Goal: Feedback & Contribution: Leave review/rating

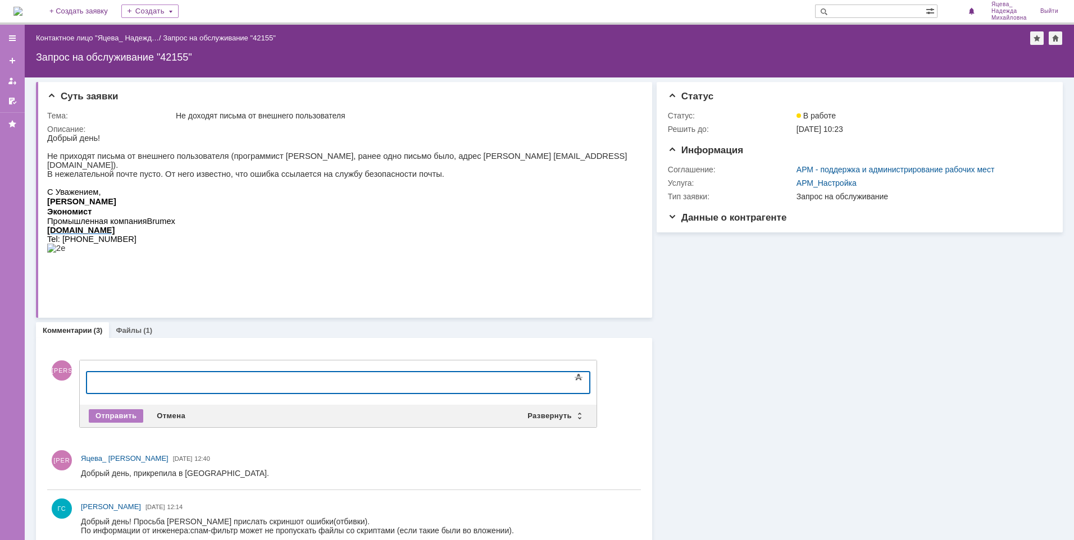
click at [719, 274] on div "Информация Статус Статус: В работе Решить до: 09.10.2025 10:23 Информация Согла…" at bounding box center [857, 364] width 411 height 573
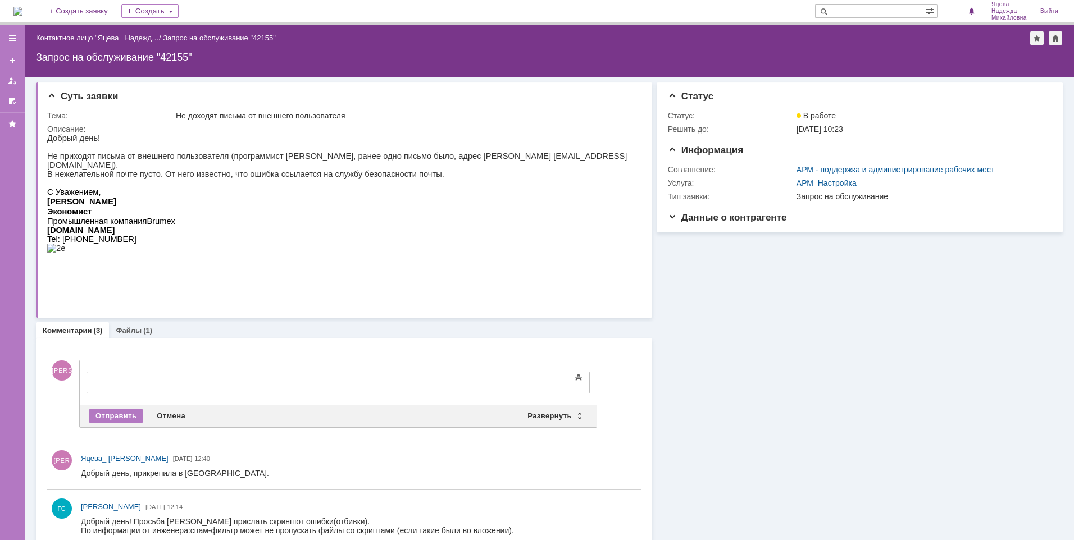
click at [714, 289] on div "Информация Статус Статус: В работе Решить до: 09.10.2025 10:23 Информация Согла…" at bounding box center [857, 364] width 411 height 573
click at [712, 301] on div "Информация Статус Статус: В работе Решить до: 09.10.2025 10:23 Информация Согла…" at bounding box center [857, 364] width 411 height 573
click at [162, 412] on div "Отмена" at bounding box center [171, 416] width 42 height 13
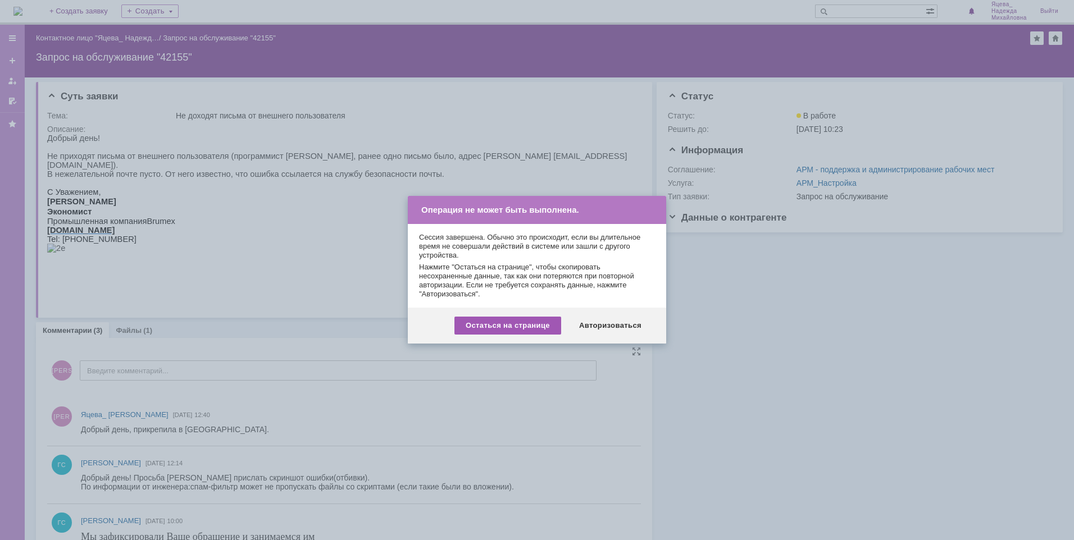
click at [513, 320] on div "Остаться на странице" at bounding box center [508, 326] width 107 height 18
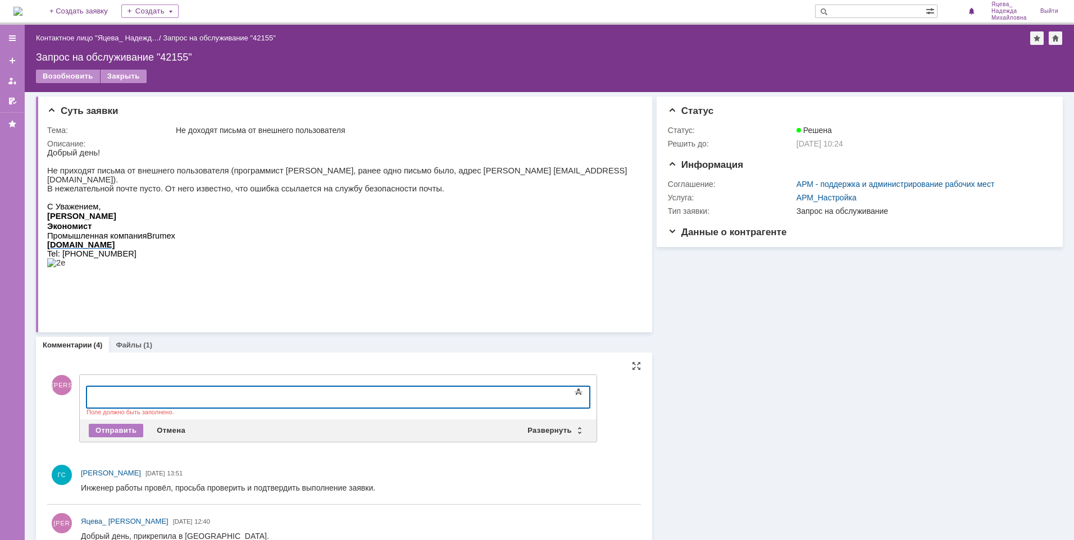
click at [708, 369] on div "Информация Статус Статус: Решена Решить до: 09.10.2025 10:24 Информация Соглаше…" at bounding box center [857, 402] width 411 height 621
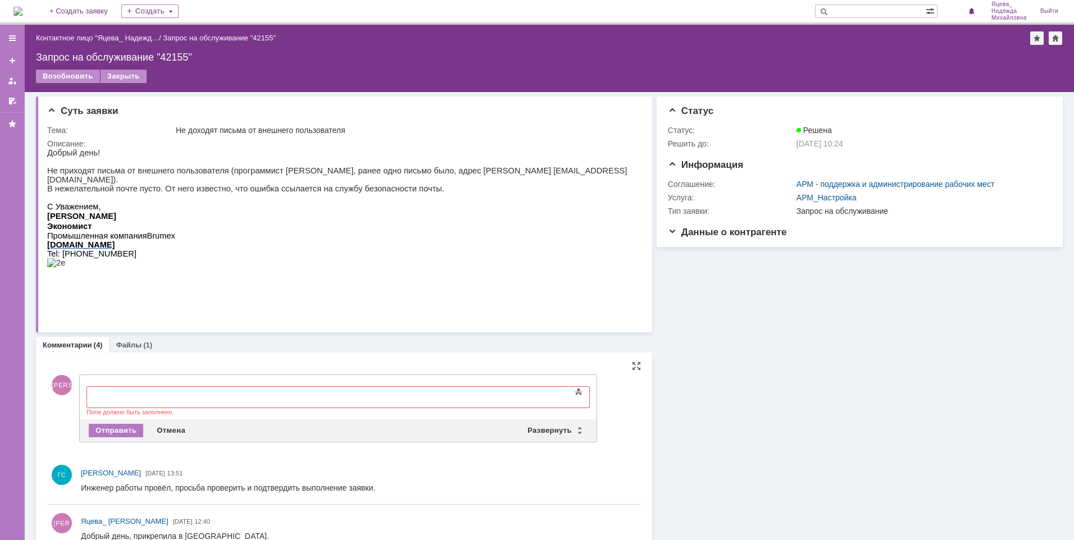
click at [728, 384] on div "Информация Статус Статус: Решена Решить до: 09.10.2025 10:24 Информация Соглаше…" at bounding box center [857, 402] width 411 height 621
click at [255, 392] on div "​" at bounding box center [178, 396] width 160 height 9
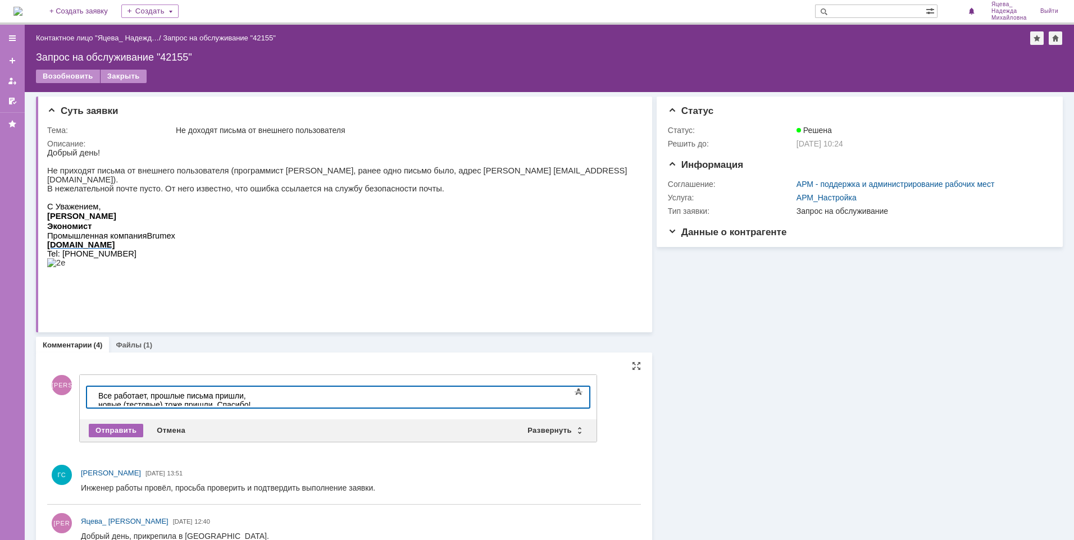
click at [120, 427] on div "Отправить" at bounding box center [116, 430] width 54 height 13
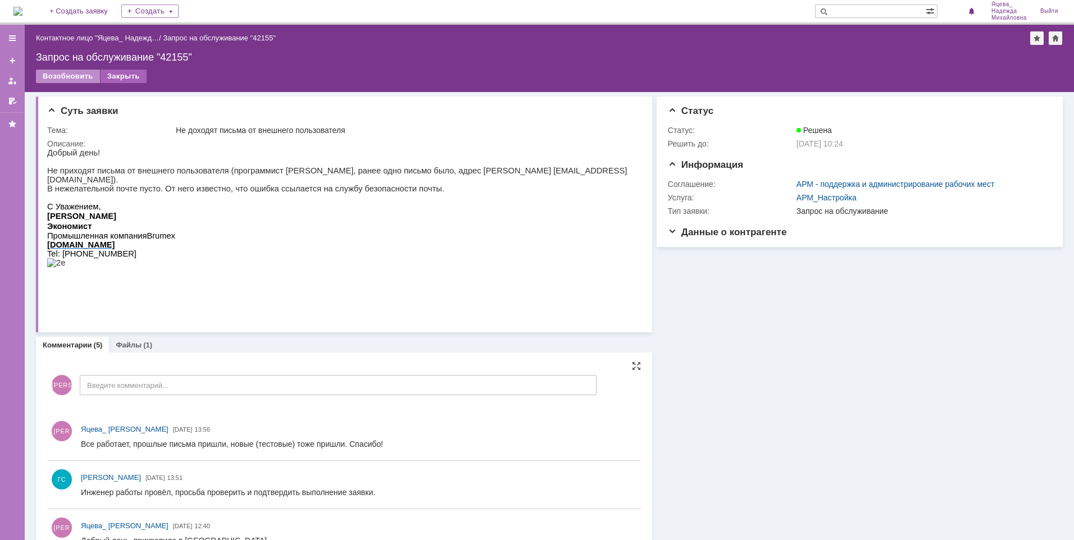
click at [124, 77] on div "Закрыть" at bounding box center [124, 76] width 46 height 13
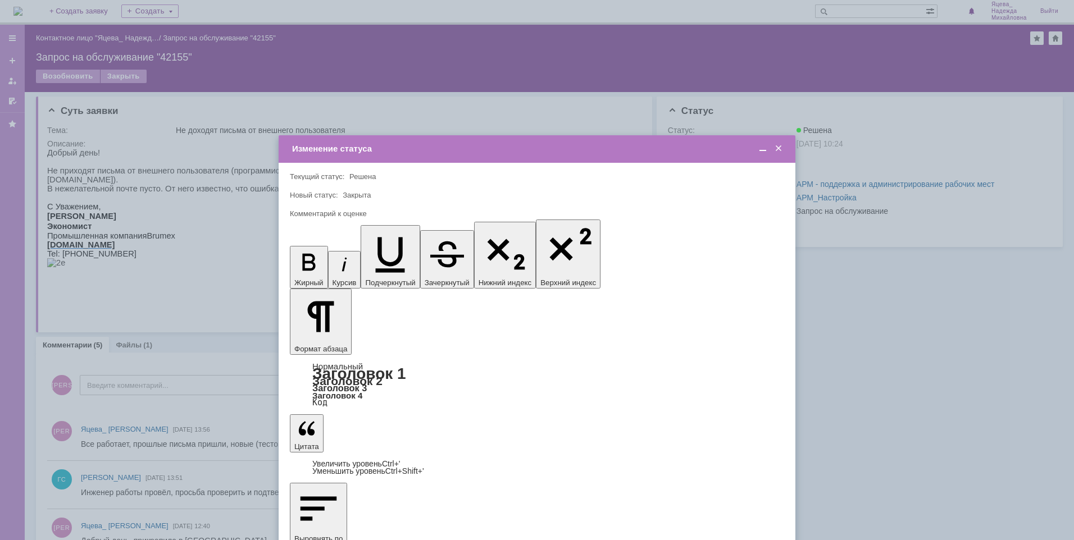
click at [347, 458] on span "5 - Отлично" at bounding box center [537, 461] width 480 height 9
type input "5 - Отлично"
